Goal: Navigation & Orientation: Find specific page/section

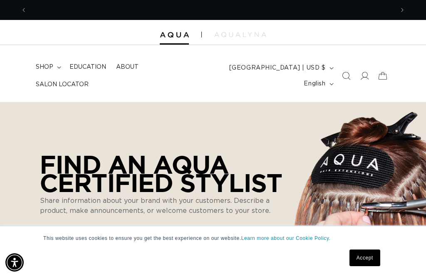
scroll to position [0, 735]
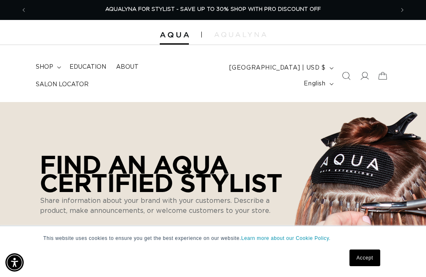
click at [89, 81] on span "Salon Locator" at bounding box center [62, 84] width 53 height 7
click at [365, 266] on link "Accept" at bounding box center [365, 257] width 31 height 17
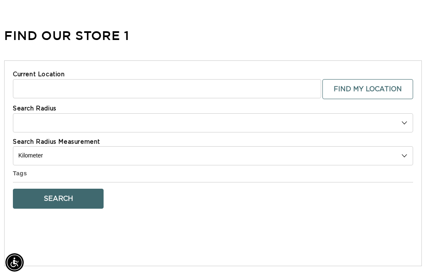
scroll to position [0, 735]
click at [179, 82] on input "Current Location" at bounding box center [167, 88] width 309 height 19
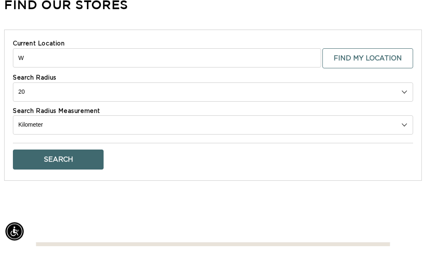
type input "Wh"
select select "m"
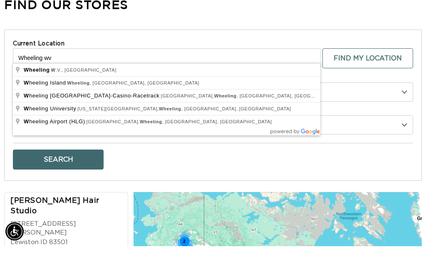
scroll to position [0, 735]
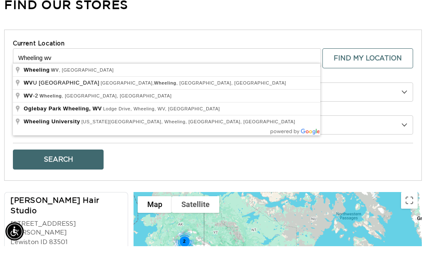
type input "Wheeling, WV, [GEOGRAPHIC_DATA]"
